Goal: Task Accomplishment & Management: Use online tool/utility

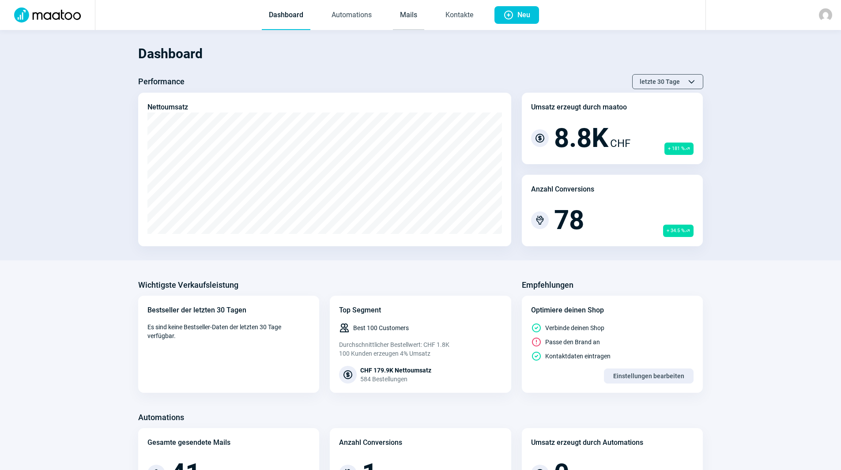
click at [413, 15] on link "Mails" at bounding box center [408, 15] width 31 height 29
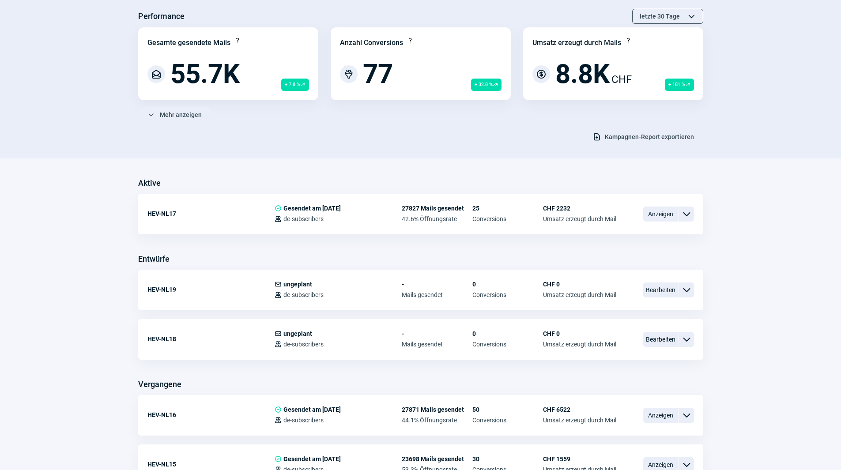
scroll to position [88, 0]
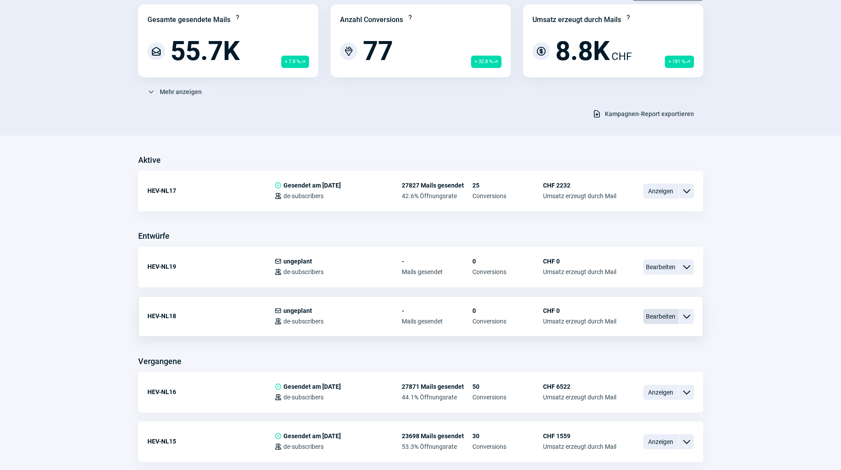
click at [672, 317] on span "Bearbeiten" at bounding box center [660, 316] width 35 height 15
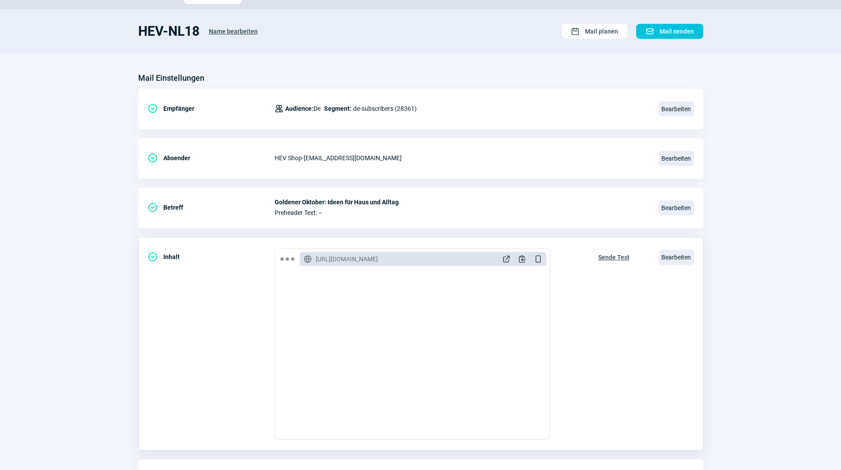
scroll to position [88, 0]
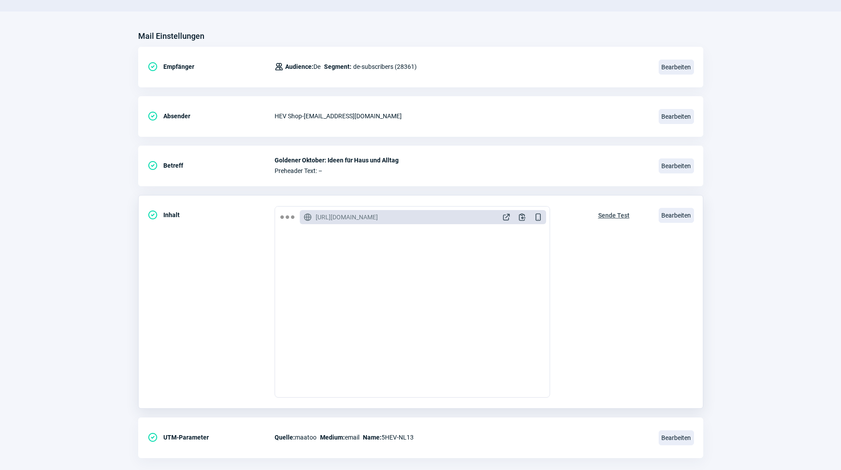
click at [616, 206] on button "Sende Test" at bounding box center [614, 214] width 50 height 17
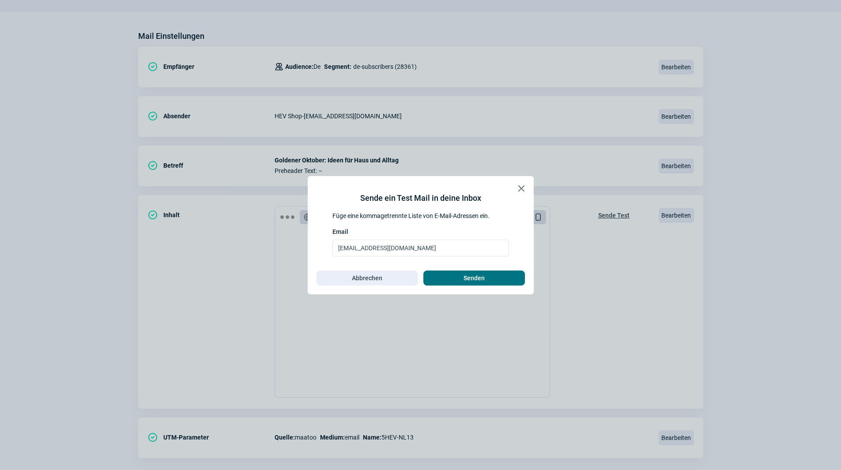
click at [457, 274] on span "Senden" at bounding box center [474, 278] width 83 height 14
